Goal: Task Accomplishment & Management: Use online tool/utility

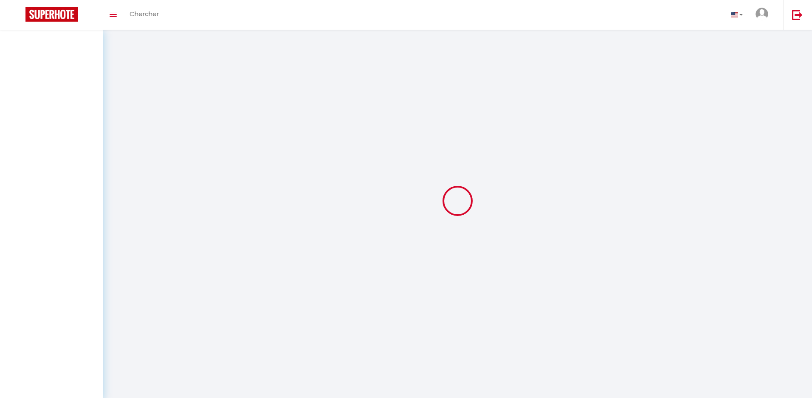
select select "2025"
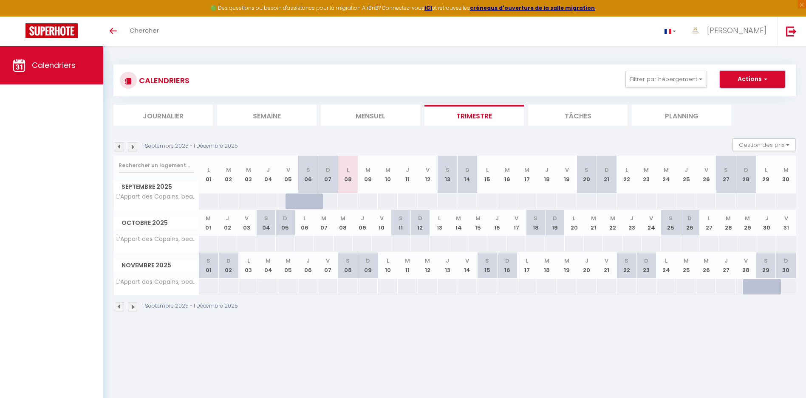
click at [745, 86] on button "Actions" at bounding box center [752, 79] width 65 height 17
click at [739, 111] on link "Exporter les réservations" at bounding box center [743, 111] width 74 height 13
type input "[EMAIL_ADDRESS][DOMAIN_NAME]"
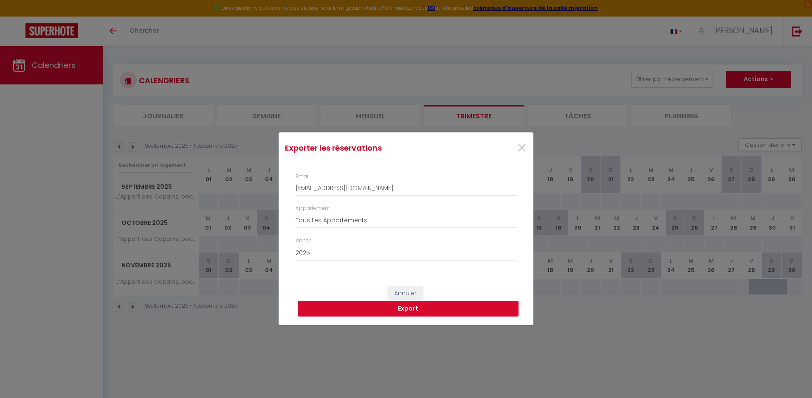
click at [407, 310] on button "Export" at bounding box center [408, 309] width 221 height 16
click at [522, 147] on span "×" at bounding box center [522, 148] width 11 height 25
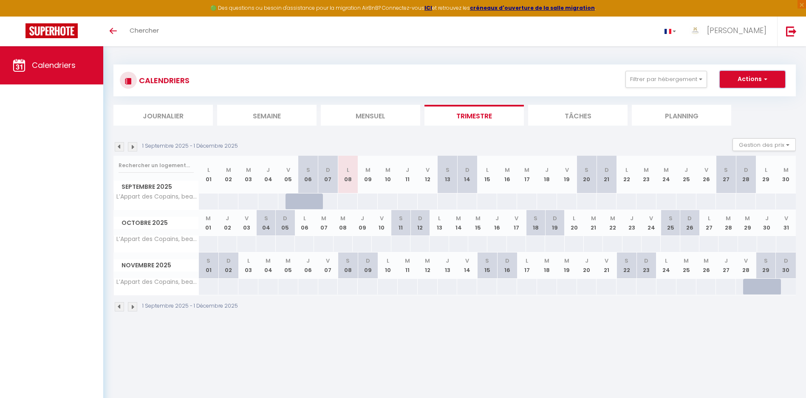
click at [763, 73] on button "Actions" at bounding box center [752, 79] width 65 height 17
click at [743, 122] on link "Importer les réservations" at bounding box center [743, 124] width 74 height 13
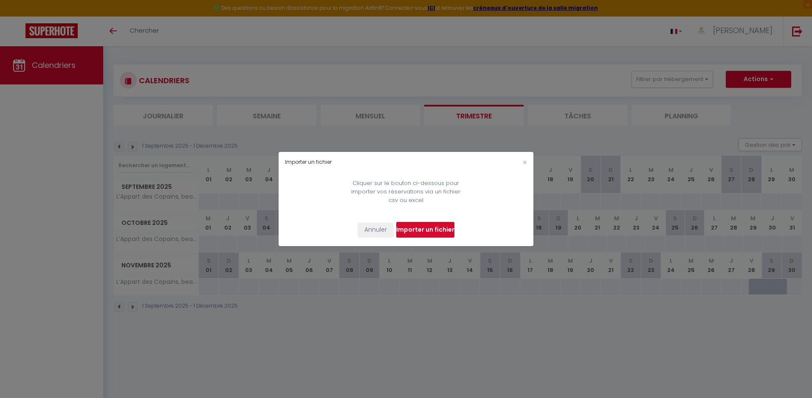
click at [400, 237] on input "file" at bounding box center [425, 230] width 58 height 16
click at [525, 162] on span "×" at bounding box center [525, 162] width 5 height 11
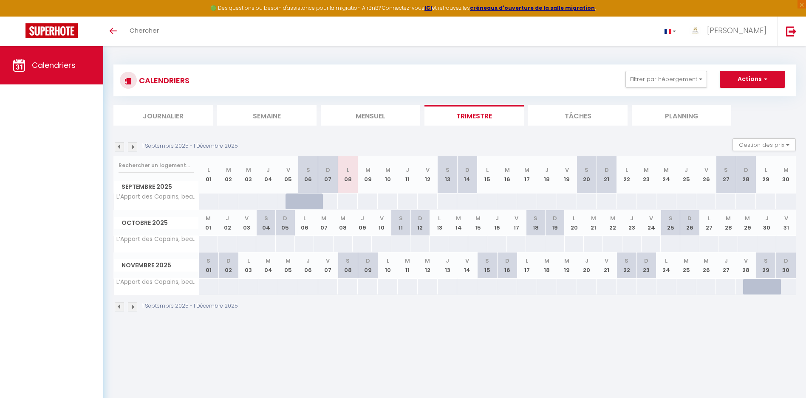
click at [133, 151] on img at bounding box center [132, 146] width 9 height 9
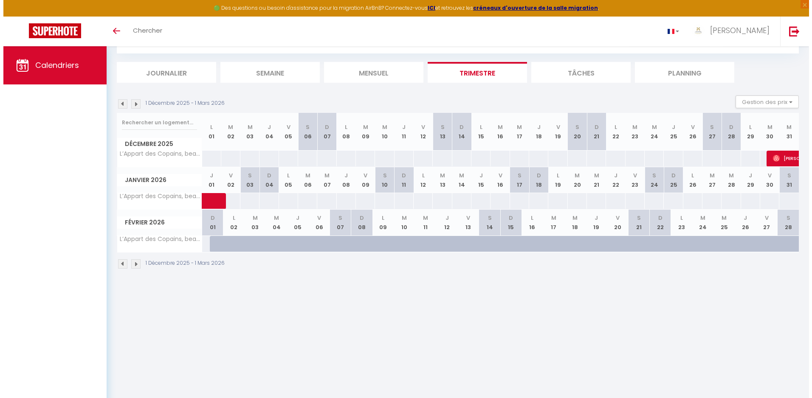
scroll to position [46, 0]
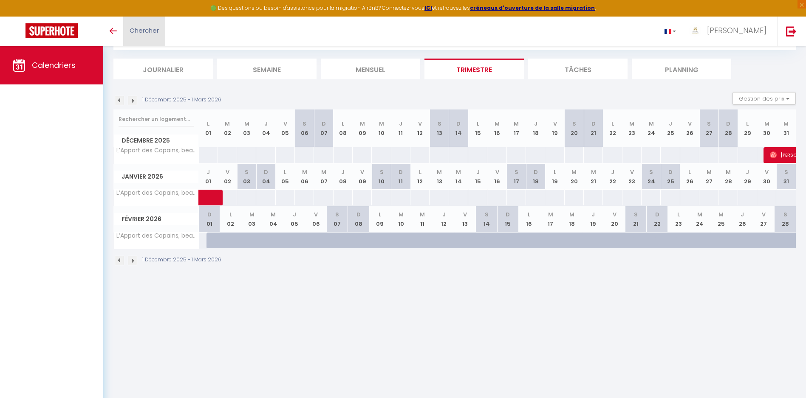
click at [163, 36] on link "Chercher" at bounding box center [144, 32] width 42 height 30
